Goal: Complete application form: Complete application form

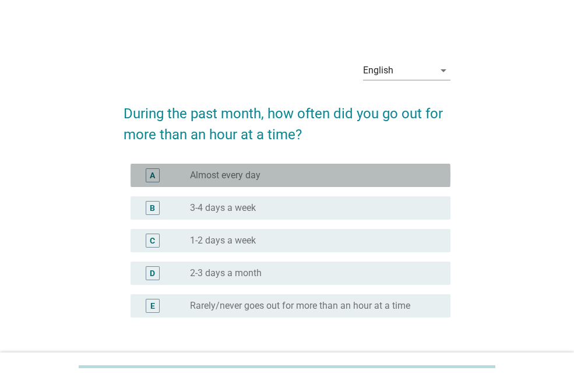
click at [261, 175] on label "Almost every day" at bounding box center [225, 176] width 71 height 12
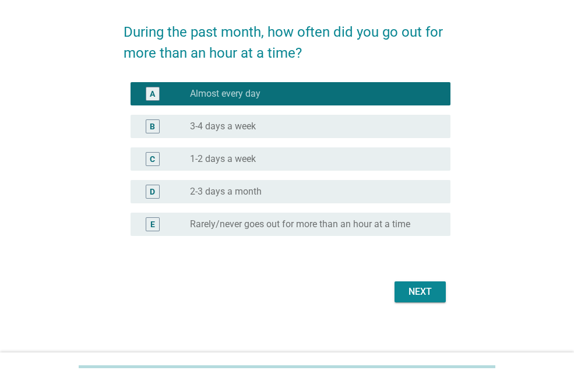
scroll to position [86, 0]
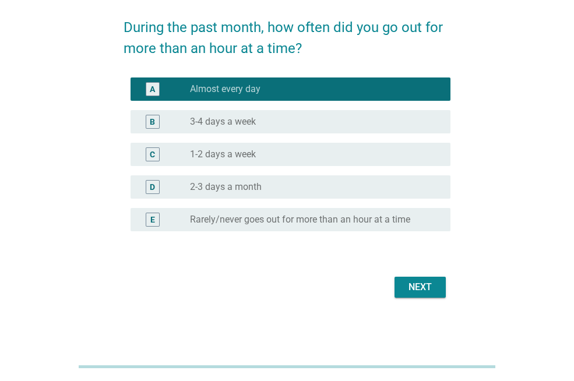
click at [406, 292] on div "Next" at bounding box center [420, 288] width 33 height 14
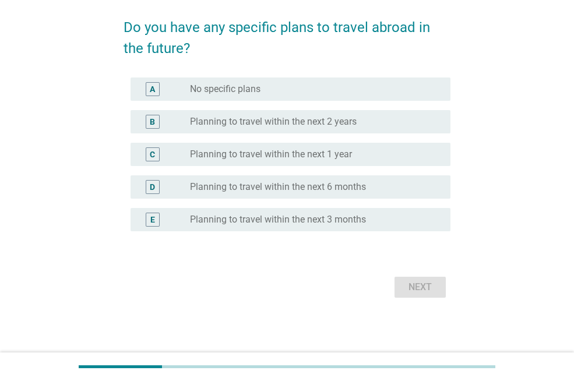
scroll to position [0, 0]
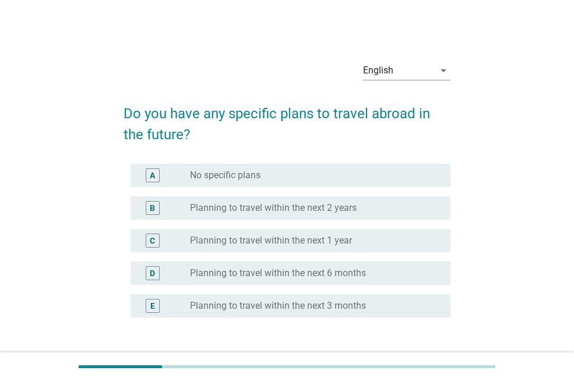
click at [286, 271] on label "Planning to travel within the next 6 months" at bounding box center [278, 274] width 176 height 12
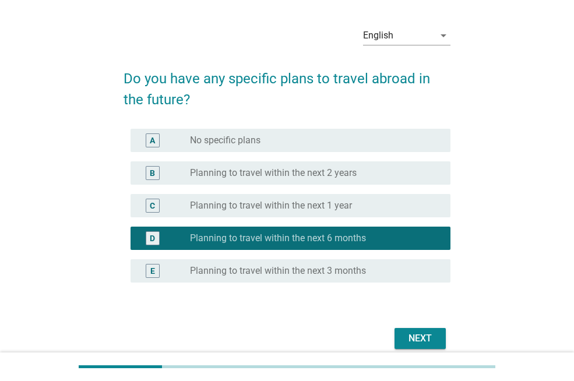
scroll to position [86, 0]
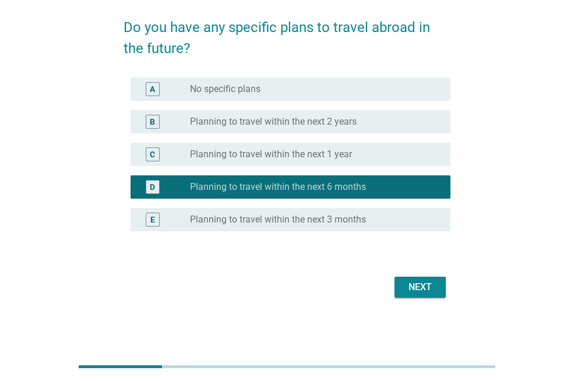
click at [405, 286] on div "Next" at bounding box center [420, 288] width 33 height 14
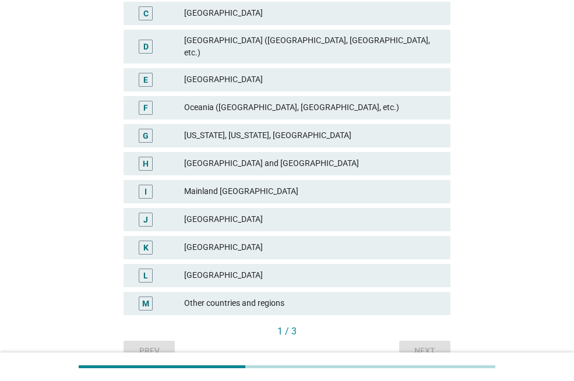
scroll to position [260, 0]
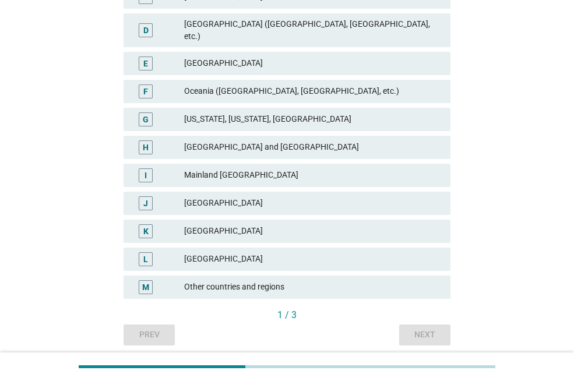
click at [224, 225] on div "[GEOGRAPHIC_DATA]" at bounding box center [312, 232] width 257 height 14
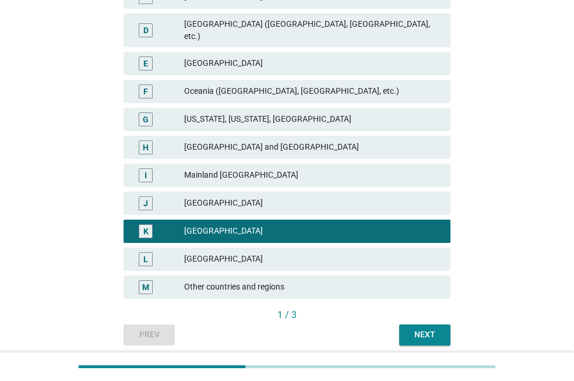
click at [229, 253] on div "[GEOGRAPHIC_DATA]" at bounding box center [312, 260] width 257 height 14
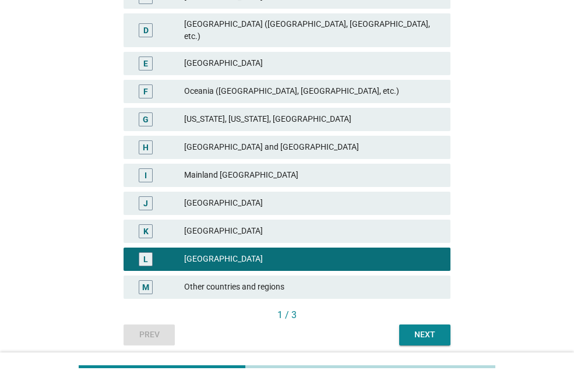
click at [418, 310] on div "1 / 3" at bounding box center [287, 316] width 327 height 14
click at [422, 329] on div "Next" at bounding box center [425, 335] width 33 height 12
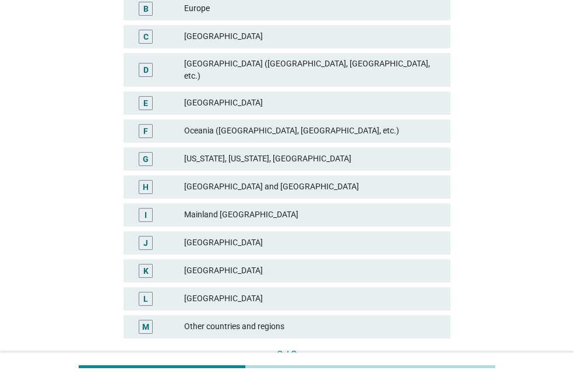
scroll to position [226, 0]
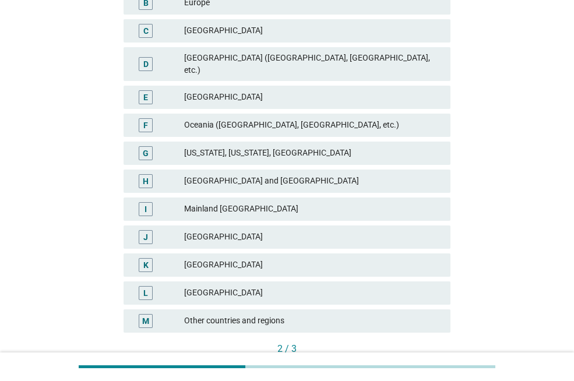
click at [211, 286] on div "[GEOGRAPHIC_DATA]" at bounding box center [312, 293] width 257 height 14
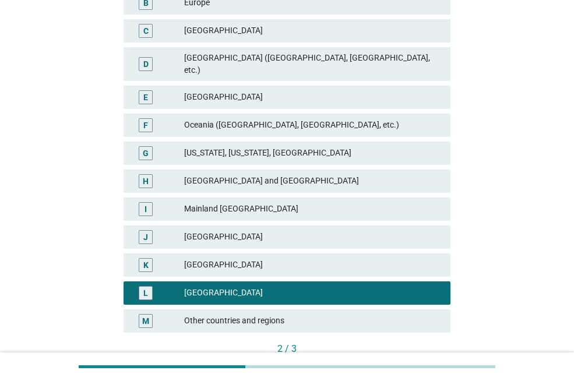
click at [212, 258] on div "[GEOGRAPHIC_DATA]" at bounding box center [312, 265] width 257 height 14
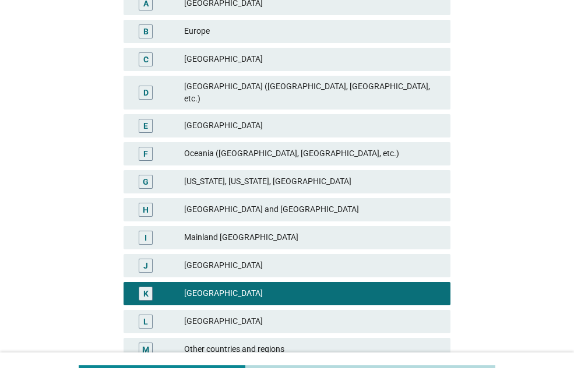
scroll to position [194, 0]
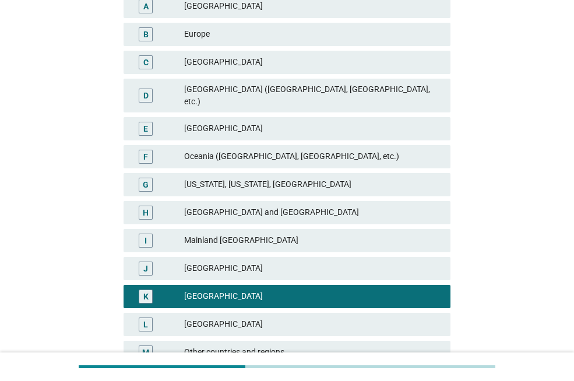
click at [246, 37] on div "Europe" at bounding box center [312, 34] width 257 height 14
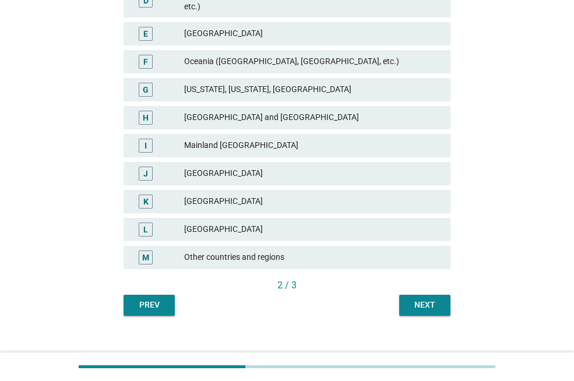
scroll to position [293, 0]
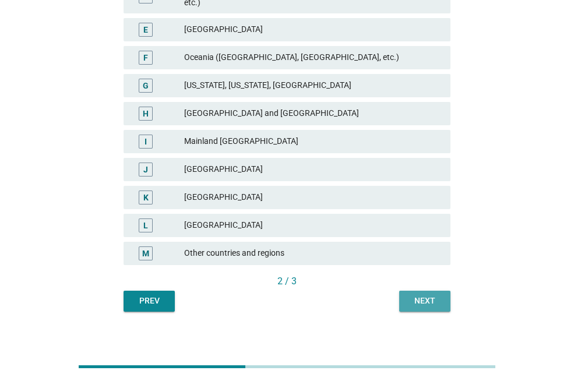
click at [437, 295] on div "Next" at bounding box center [425, 301] width 33 height 12
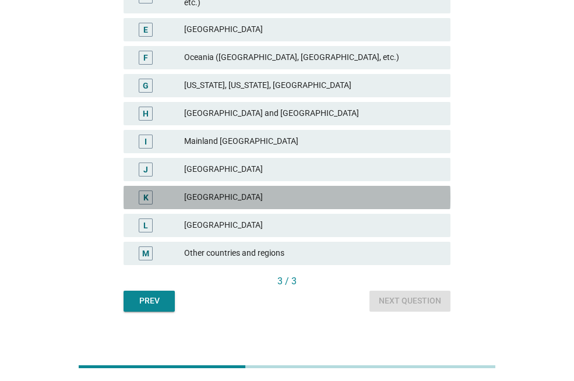
click at [276, 191] on div "[GEOGRAPHIC_DATA]" at bounding box center [312, 198] width 257 height 14
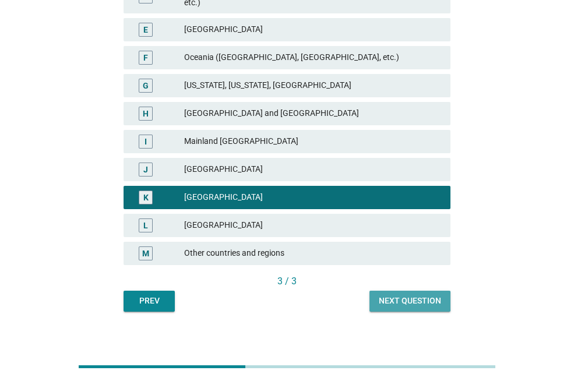
click at [402, 295] on div "Next question" at bounding box center [410, 301] width 62 height 12
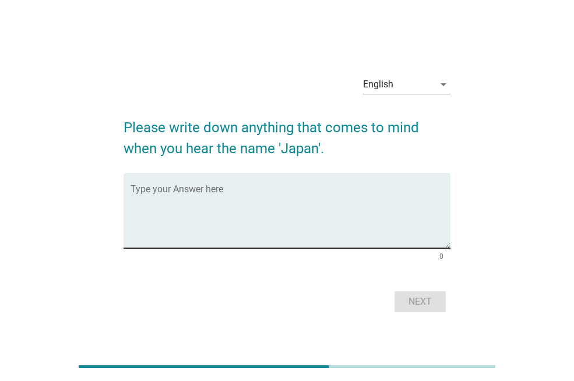
click at [271, 237] on textarea "Type your Answer here" at bounding box center [291, 217] width 320 height 61
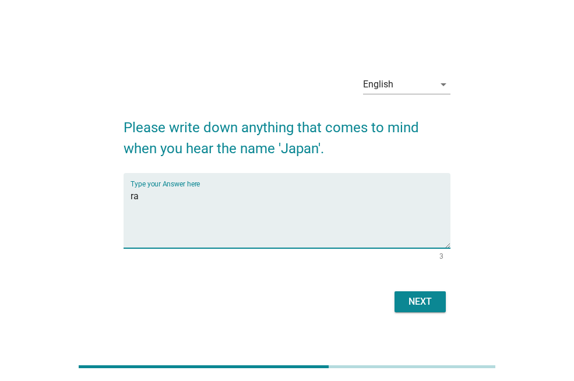
type textarea "r"
type textarea "sake"
click at [418, 295] on div "Next" at bounding box center [420, 302] width 33 height 14
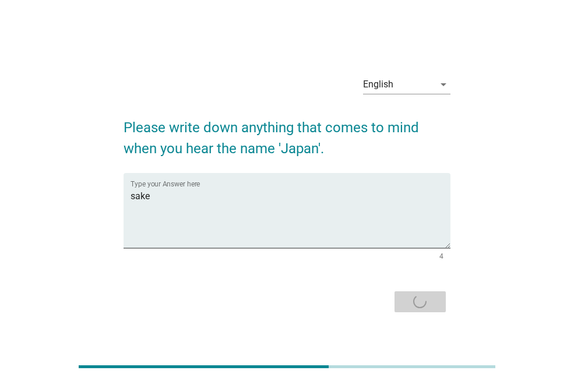
click at [416, 293] on div "Next" at bounding box center [287, 302] width 327 height 28
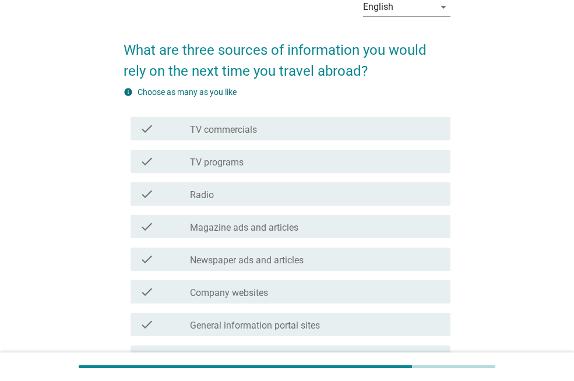
scroll to position [80, 0]
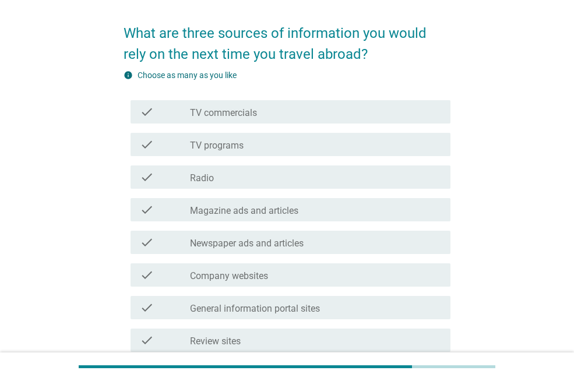
click at [250, 106] on div "check_box_outline_blank TV commercials" at bounding box center [315, 112] width 251 height 14
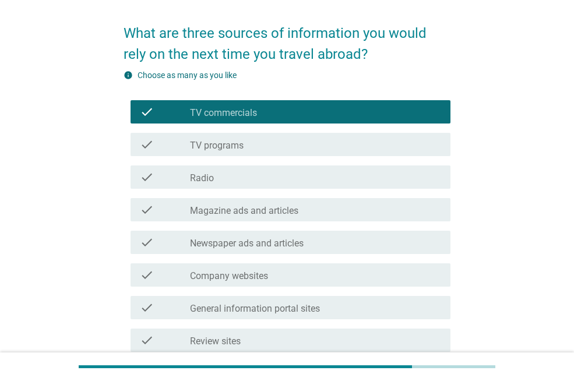
click at [248, 114] on label "TV commercials" at bounding box center [223, 113] width 67 height 12
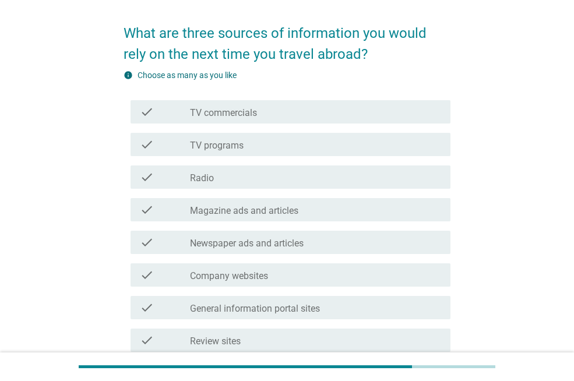
click at [250, 239] on label "Newspaper ads and articles" at bounding box center [247, 244] width 114 height 12
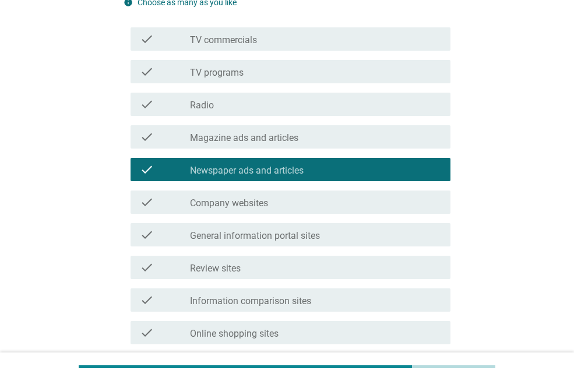
scroll to position [154, 0]
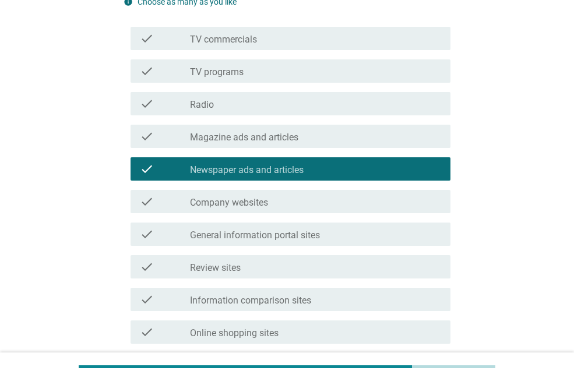
click at [260, 163] on div "check_box Newspaper ads and articles" at bounding box center [315, 169] width 251 height 14
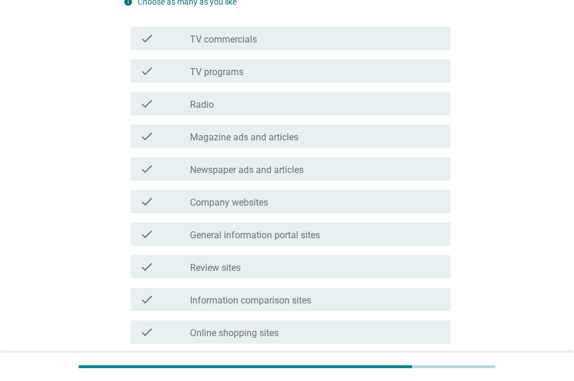
click at [251, 200] on label "Company websites" at bounding box center [229, 203] width 78 height 12
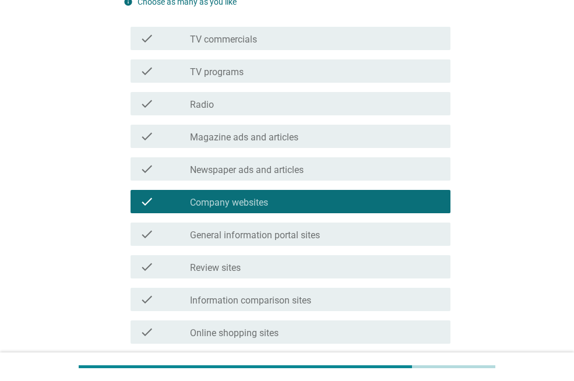
click at [251, 232] on label "General information portal sites" at bounding box center [255, 236] width 130 height 12
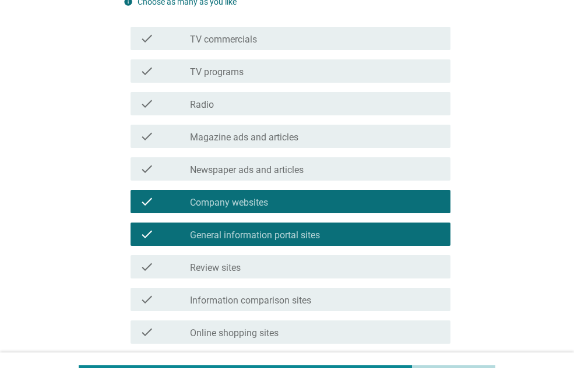
click at [240, 264] on label "Review sites" at bounding box center [215, 268] width 51 height 12
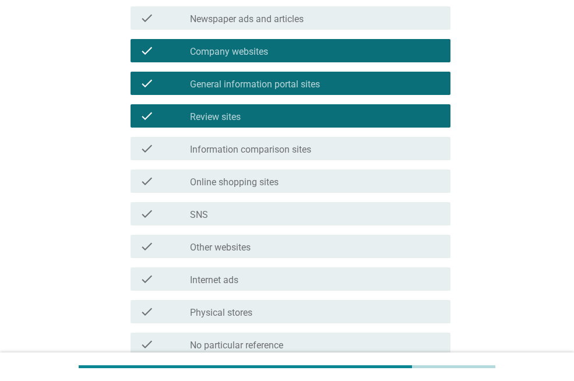
scroll to position [311, 0]
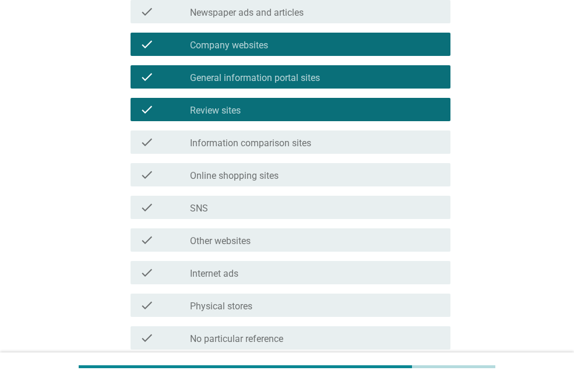
click at [265, 176] on label "Online shopping sites" at bounding box center [234, 176] width 89 height 12
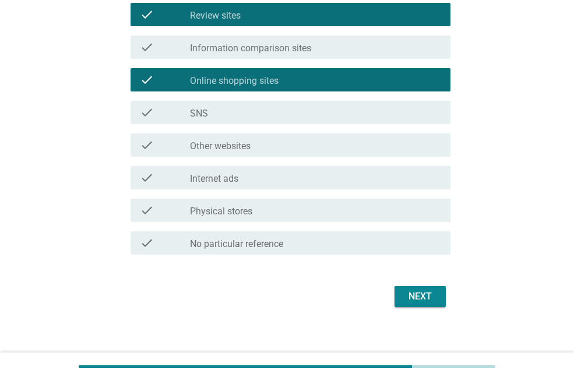
scroll to position [416, 0]
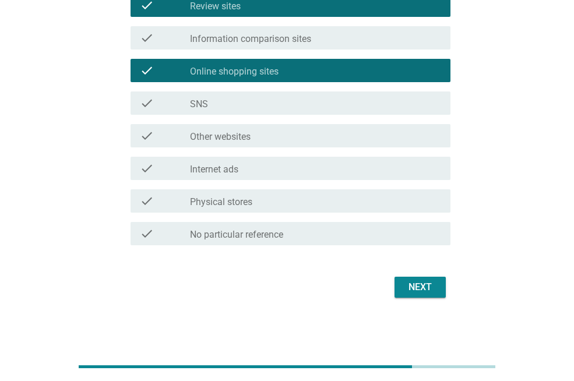
click at [416, 289] on div "Next" at bounding box center [420, 288] width 33 height 14
